Goal: Check status: Check status

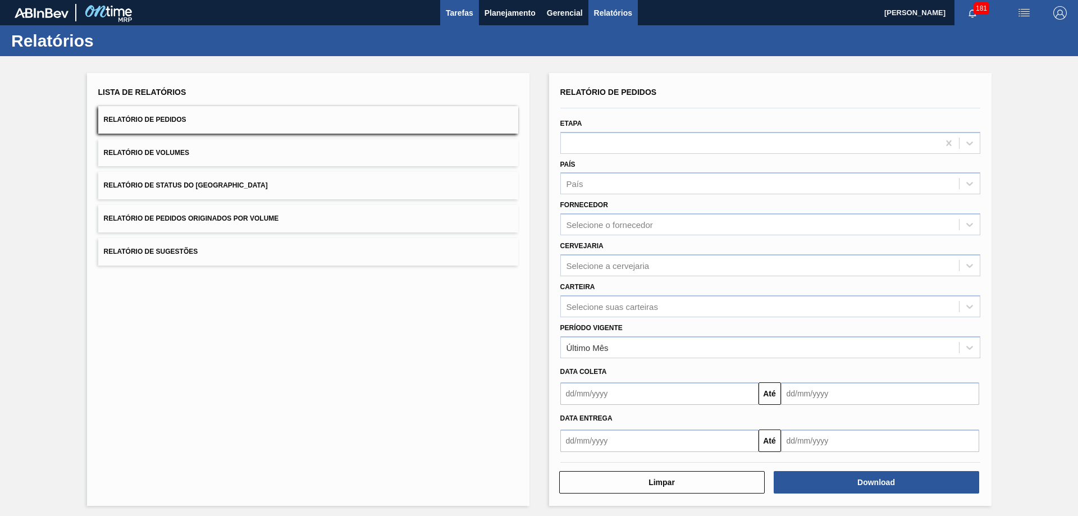
click at [461, 11] on span "Tarefas" at bounding box center [460, 12] width 28 height 13
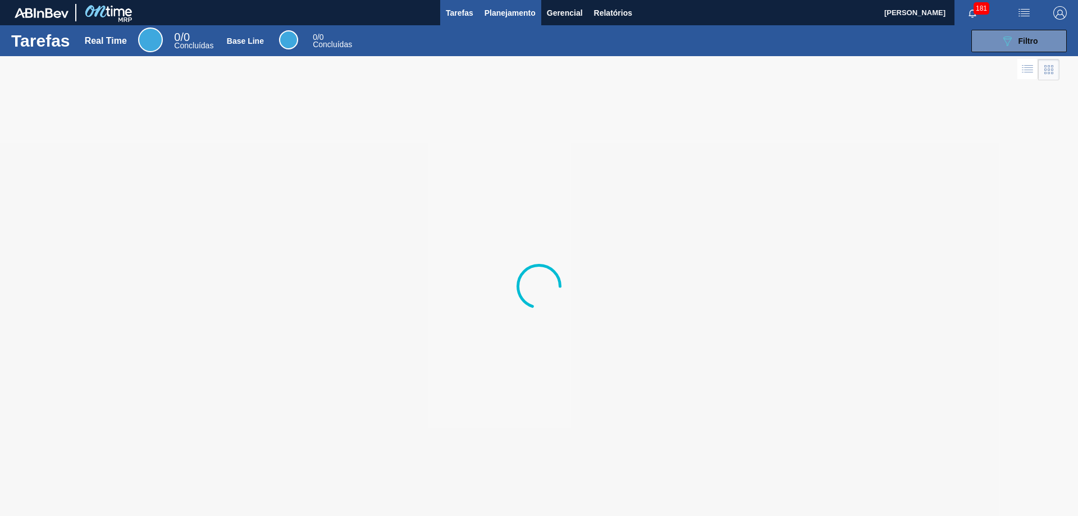
click at [500, 12] on span "Planejamento" at bounding box center [510, 12] width 51 height 13
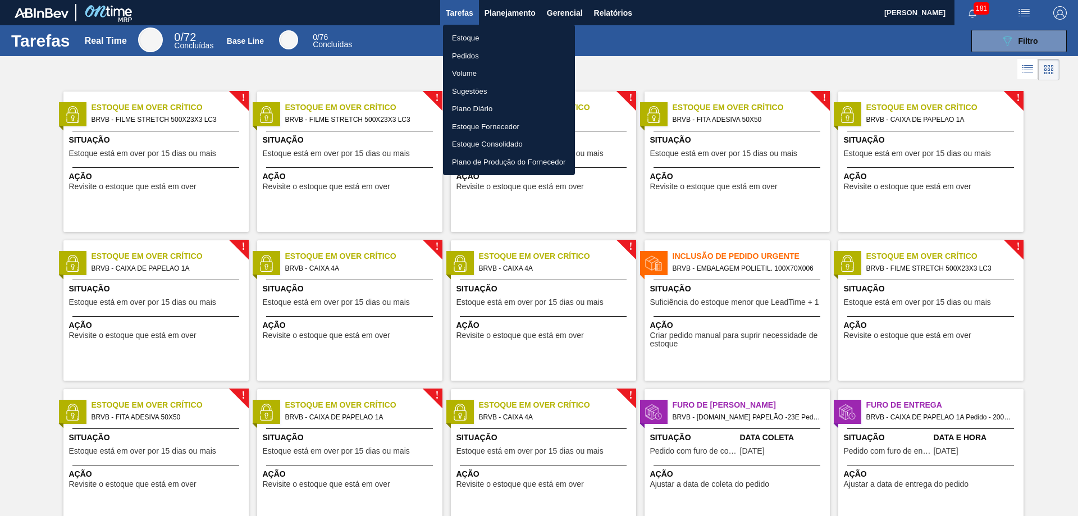
click at [467, 57] on li "Pedidos" at bounding box center [509, 56] width 132 height 18
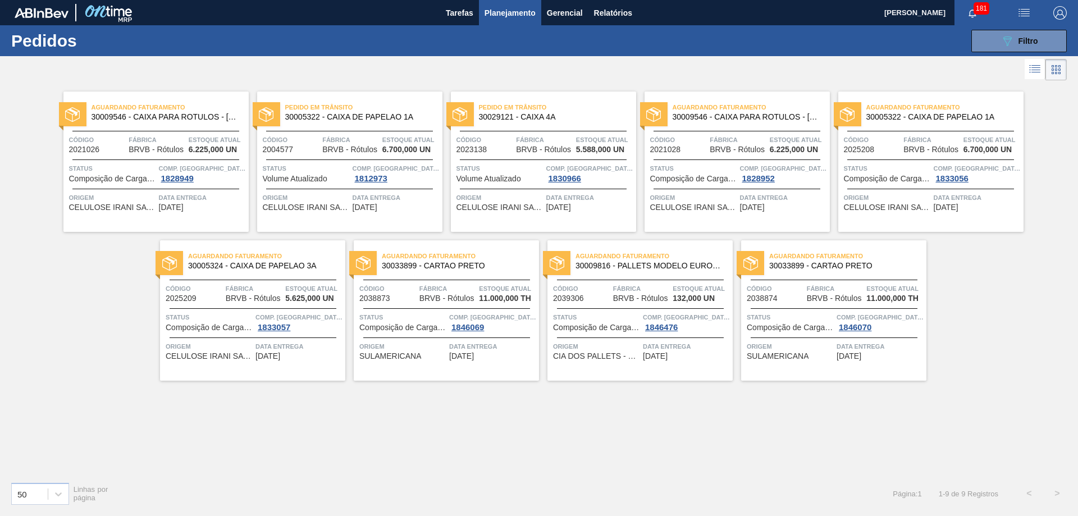
click at [429, 279] on div "Aguardando Faturamento 30033899 - CARTAO PRETO Código 2038873 Fábrica BRVB - Ró…" at bounding box center [446, 310] width 185 height 140
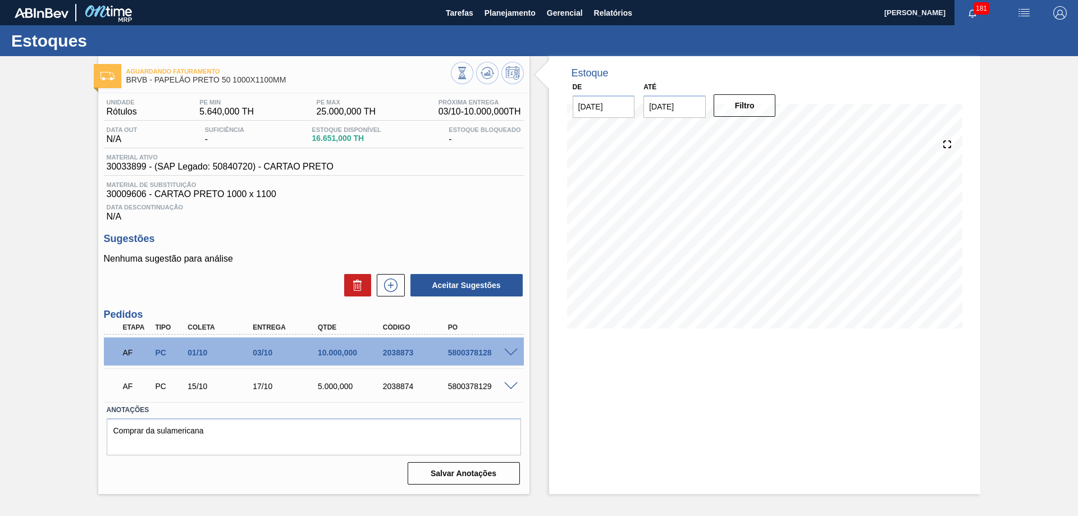
click at [368, 238] on h3 "Sugestões" at bounding box center [314, 239] width 420 height 12
click at [532, 41] on div "Estoques" at bounding box center [539, 40] width 1078 height 31
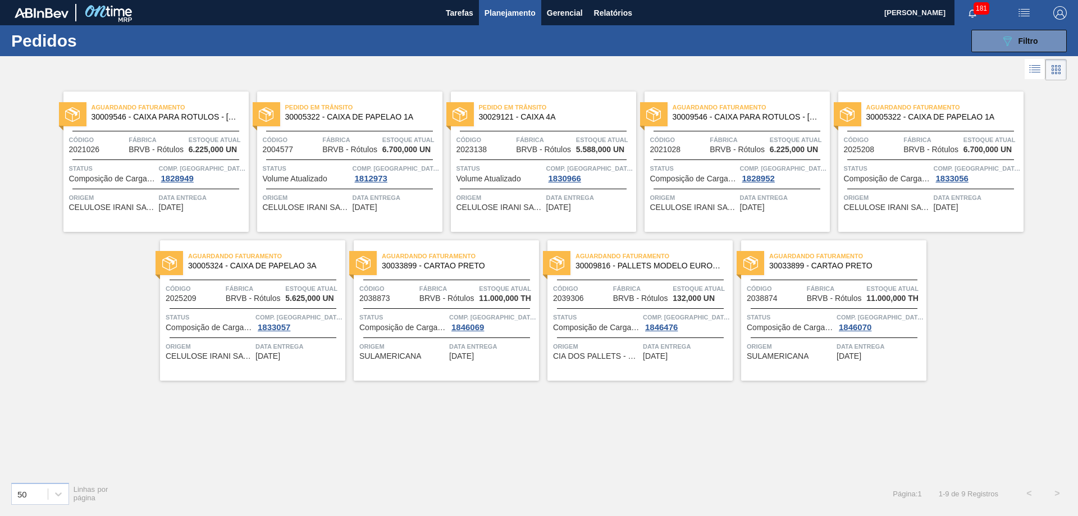
click at [372, 116] on span "30005322 - CAIXA DE PAPELAO 1A" at bounding box center [359, 117] width 148 height 8
